Goal: Task Accomplishment & Management: Use online tool/utility

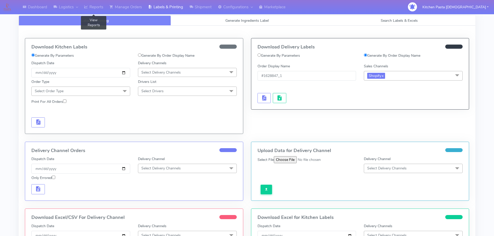
click at [104, 5] on link "Reports" at bounding box center [93, 7] width 25 height 14
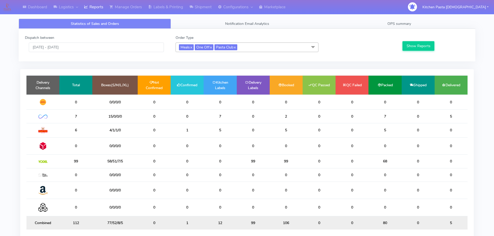
click at [274, 49] on span "Meals x One Off x Pasta Club x" at bounding box center [246, 47] width 143 height 10
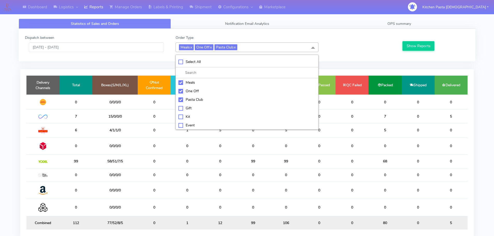
click at [201, 85] on li "Meals" at bounding box center [247, 82] width 142 height 9
checkbox input "false"
click at [198, 91] on div "One Off" at bounding box center [246, 90] width 137 height 5
checkbox input "false"
click at [195, 103] on li "Pasta Club" at bounding box center [247, 99] width 142 height 9
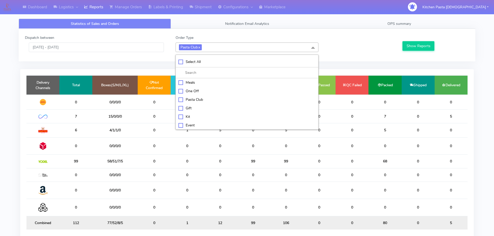
checkbox input "false"
click at [188, 116] on div "Kit" at bounding box center [246, 115] width 137 height 5
click at [411, 45] on button "Show Reports" at bounding box center [418, 46] width 32 height 10
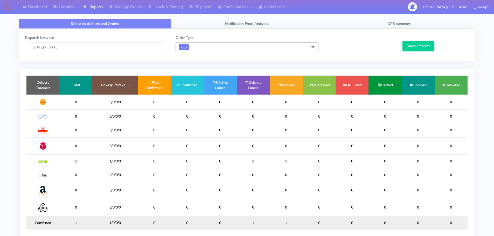
click at [215, 45] on span "Kit x" at bounding box center [246, 47] width 143 height 10
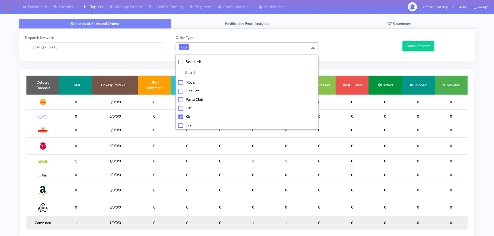
click at [186, 116] on div "Kit" at bounding box center [246, 116] width 137 height 5
checkbox input "false"
click at [192, 126] on div "ATAVI" at bounding box center [246, 124] width 137 height 5
checkbox input "true"
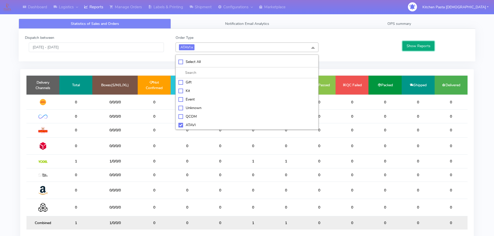
click at [429, 47] on button "Show Reports" at bounding box center [418, 46] width 32 height 10
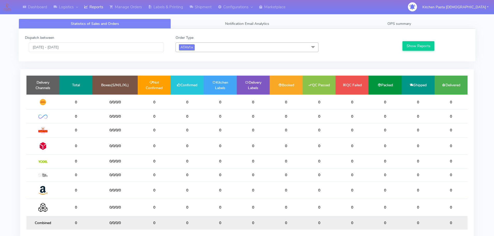
click at [192, 47] on link "x" at bounding box center [191, 46] width 2 height 5
click at [175, 10] on link "Labels & Printing" at bounding box center [165, 7] width 41 height 14
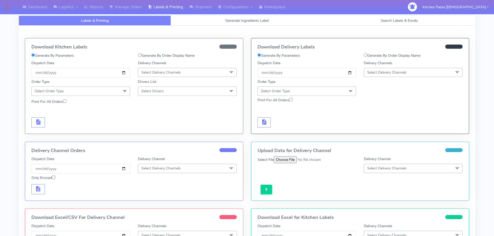
click at [184, 69] on span "Select Delivery Channels" at bounding box center [187, 72] width 99 height 9
drag, startPoint x: 159, startPoint y: 111, endPoint x: 153, endPoint y: 113, distance: 6.4
click at [159, 111] on li "Royal Mail" at bounding box center [187, 113] width 98 height 9
click at [116, 93] on span "Select Order Type" at bounding box center [80, 91] width 99 height 9
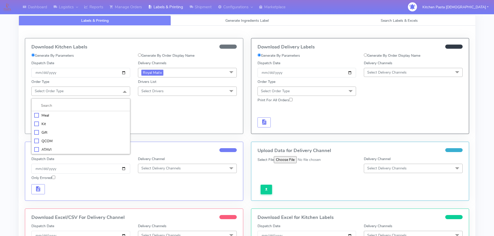
click at [94, 112] on li "Meal" at bounding box center [81, 115] width 98 height 9
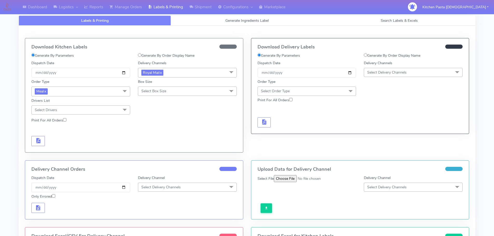
click at [179, 88] on span "Select Box Size" at bounding box center [187, 91] width 99 height 9
click at [160, 134] on div "Medium" at bounding box center [187, 132] width 93 height 5
click at [33, 152] on div "Download Kitchen Labels Generate By Parameters Generate By Order Display Name D…" at bounding box center [134, 95] width 218 height 114
click at [38, 143] on span "button" at bounding box center [38, 141] width 6 height 5
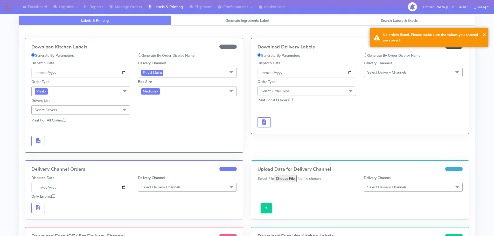
drag, startPoint x: 169, startPoint y: 85, endPoint x: 136, endPoint y: 125, distance: 51.4
click at [169, 85] on div "Box Size Medium x Small Small-PR-1 Medium Large Mega" at bounding box center [187, 86] width 106 height 19
click at [177, 92] on span "Medium x" at bounding box center [187, 92] width 99 height 10
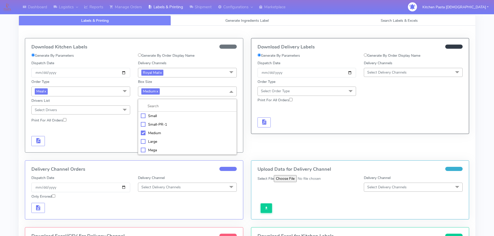
click at [143, 115] on div "Small" at bounding box center [187, 115] width 93 height 5
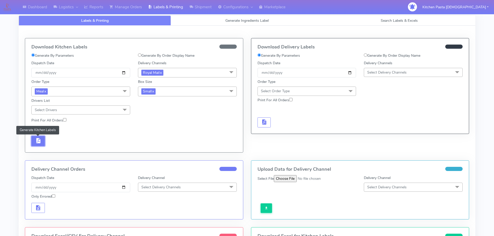
click at [40, 139] on span "button" at bounding box center [38, 141] width 6 height 5
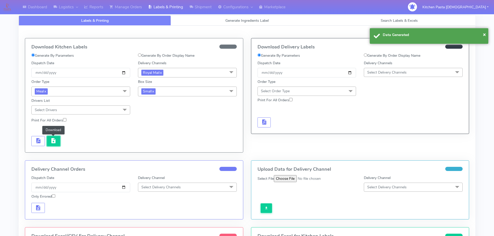
click at [56, 142] on span "button" at bounding box center [53, 141] width 6 height 5
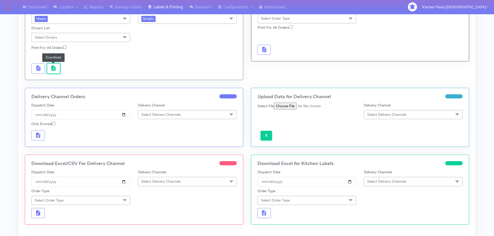
scroll to position [78, 0]
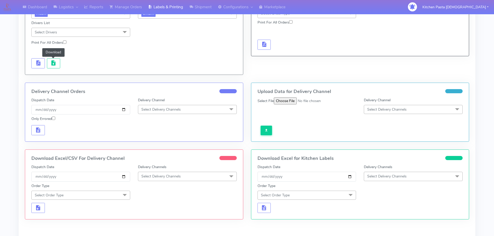
drag, startPoint x: 161, startPoint y: 175, endPoint x: 158, endPoint y: 176, distance: 3.4
click at [161, 175] on span "Select Delivery Channels" at bounding box center [160, 176] width 39 height 5
click at [151, 217] on div "Royal Mail" at bounding box center [187, 217] width 93 height 5
drag, startPoint x: 118, startPoint y: 192, endPoint x: 112, endPoint y: 195, distance: 6.8
click at [118, 192] on span "Select Order Type" at bounding box center [80, 195] width 99 height 9
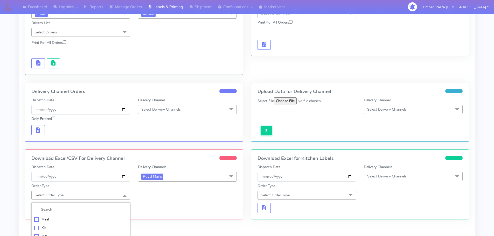
click at [70, 217] on div "Meal" at bounding box center [80, 219] width 93 height 5
click at [177, 191] on span "Select Box Size" at bounding box center [187, 195] width 99 height 9
click at [152, 221] on div "Small" at bounding box center [187, 219] width 93 height 5
click at [36, 210] on span "button" at bounding box center [38, 209] width 6 height 5
click at [50, 217] on span "button" at bounding box center [53, 218] width 6 height 5
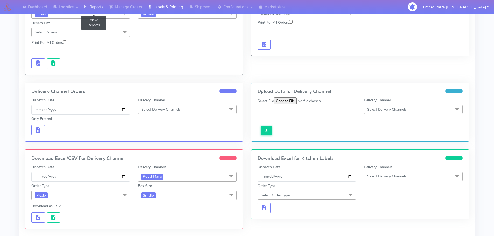
click at [99, 4] on link "Reports" at bounding box center [93, 7] width 25 height 14
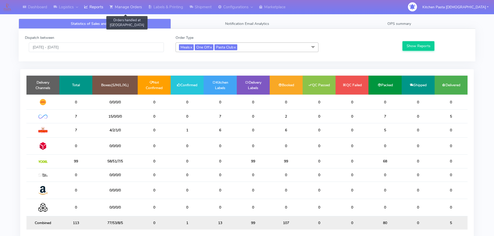
click at [120, 7] on link "Manage Orders" at bounding box center [125, 7] width 39 height 14
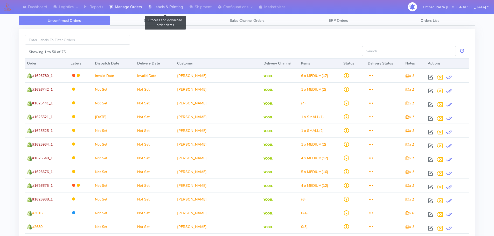
click at [170, 4] on link "Labels & Printing" at bounding box center [165, 7] width 41 height 14
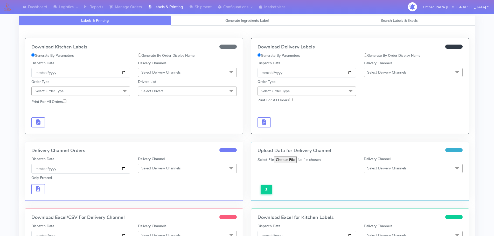
click at [168, 74] on span "Select Delivery Channels" at bounding box center [160, 72] width 39 height 5
click at [159, 113] on div "Royal Mail" at bounding box center [187, 113] width 93 height 5
click at [123, 90] on span at bounding box center [124, 92] width 10 height 10
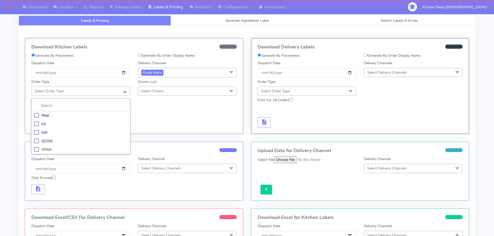
click at [69, 113] on div "Meal" at bounding box center [80, 115] width 93 height 5
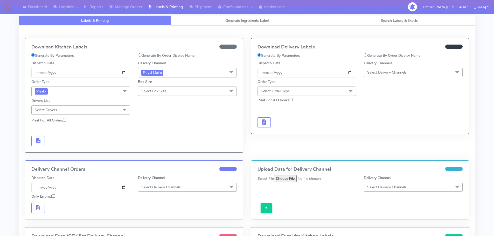
click at [155, 92] on span "Select Box Size" at bounding box center [153, 91] width 25 height 5
click at [151, 131] on div "Medium" at bounding box center [187, 132] width 93 height 5
click at [39, 142] on span "button" at bounding box center [38, 141] width 6 height 5
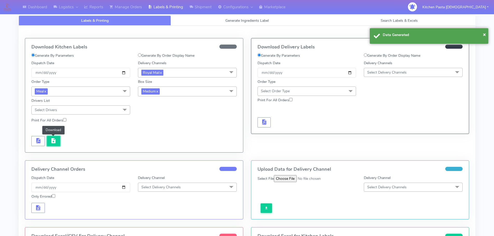
click at [51, 140] on span "button" at bounding box center [53, 141] width 6 height 5
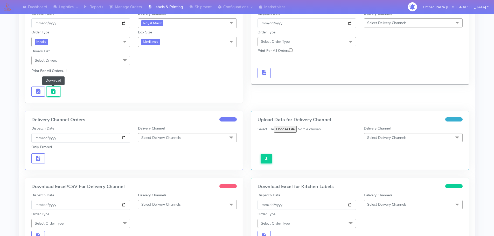
scroll to position [78, 0]
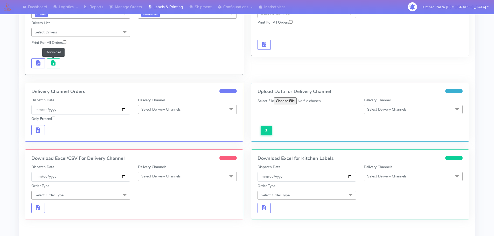
drag, startPoint x: 163, startPoint y: 179, endPoint x: 158, endPoint y: 186, distance: 8.5
click at [163, 179] on span "Select Delivery Channels" at bounding box center [160, 176] width 39 height 5
click at [157, 217] on div "Royal Mail" at bounding box center [187, 217] width 93 height 5
click at [118, 197] on span "Select Order Type" at bounding box center [80, 195] width 99 height 9
click at [78, 218] on div "Meal" at bounding box center [80, 219] width 93 height 5
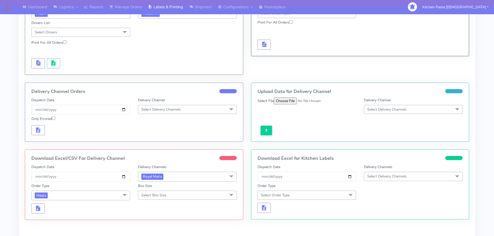
drag, startPoint x: 171, startPoint y: 194, endPoint x: 169, endPoint y: 198, distance: 4.1
click at [171, 195] on span "Select Box Size" at bounding box center [187, 195] width 99 height 9
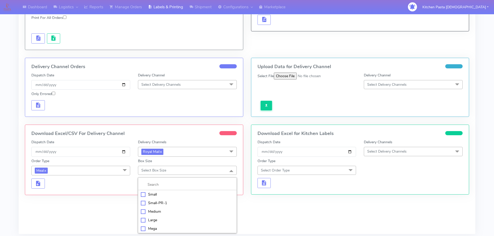
scroll to position [104, 0]
click at [161, 210] on div "Medium" at bounding box center [187, 210] width 93 height 5
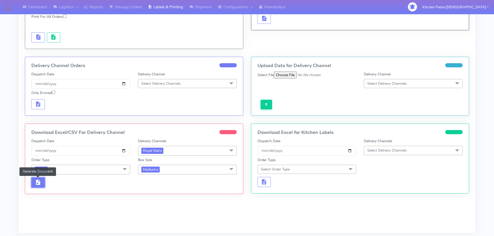
click at [39, 183] on span "button" at bounding box center [38, 183] width 6 height 5
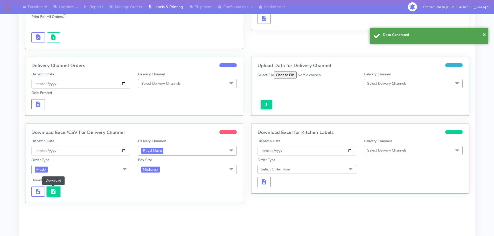
click at [51, 190] on span "button" at bounding box center [53, 192] width 6 height 5
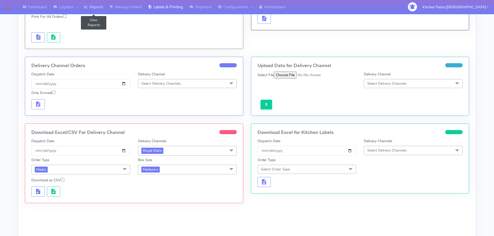
click at [100, 6] on link "Reports" at bounding box center [93, 7] width 25 height 14
